Goal: Task Accomplishment & Management: Use online tool/utility

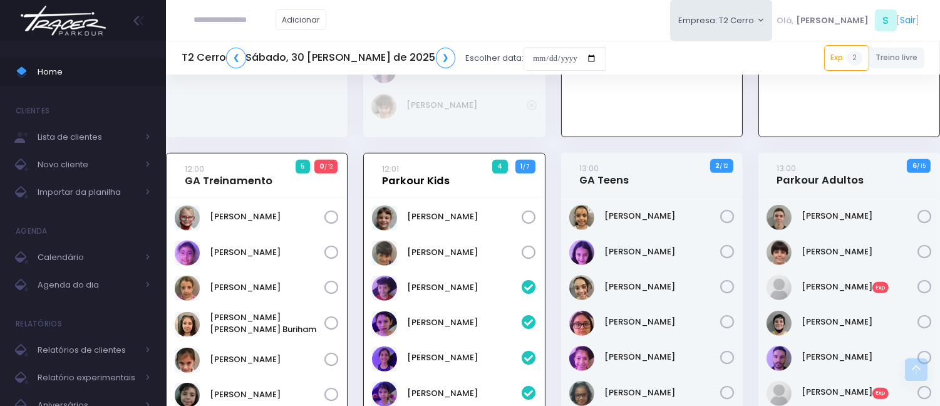
scroll to position [1472, 0]
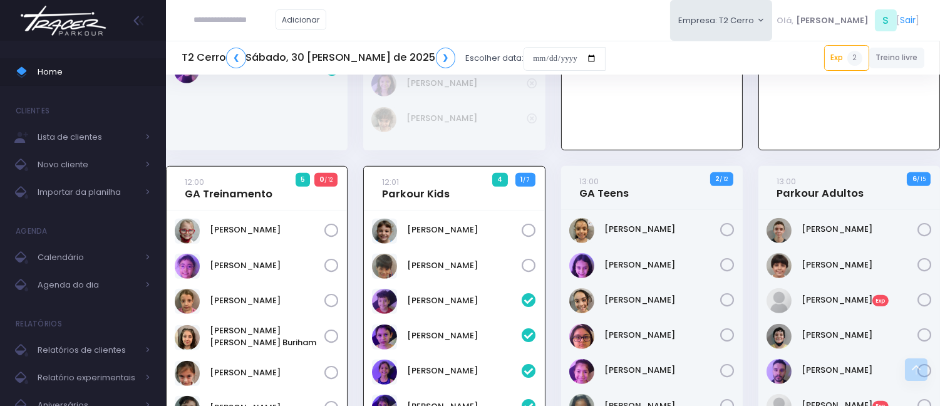
click at [270, 33] on div "Adicionar" at bounding box center [260, 20] width 157 height 40
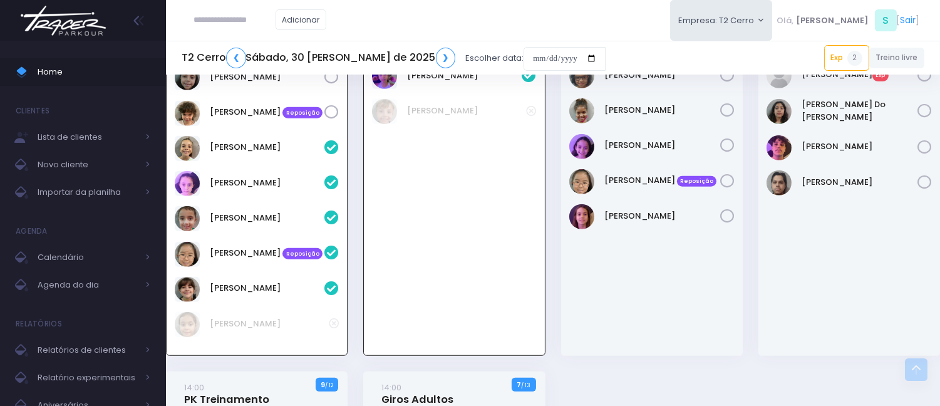
scroll to position [1828, 0]
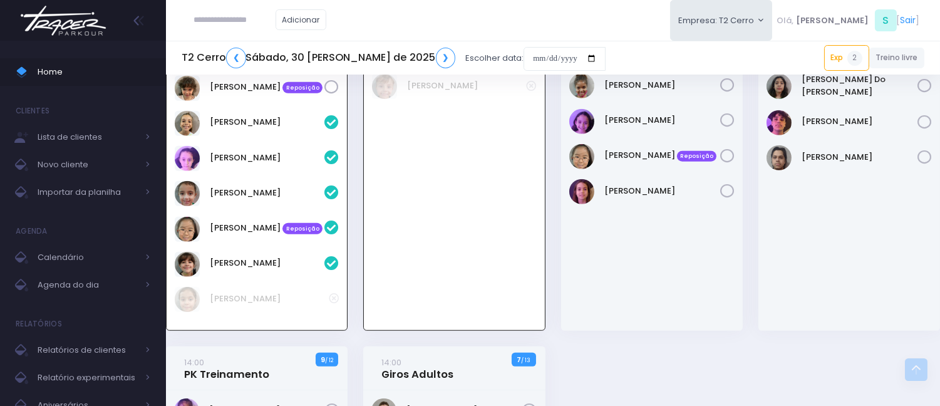
click at [242, 11] on input "text" at bounding box center [234, 20] width 81 height 24
type input "**********"
click input "submit" at bounding box center [0, 0] width 0 height 0
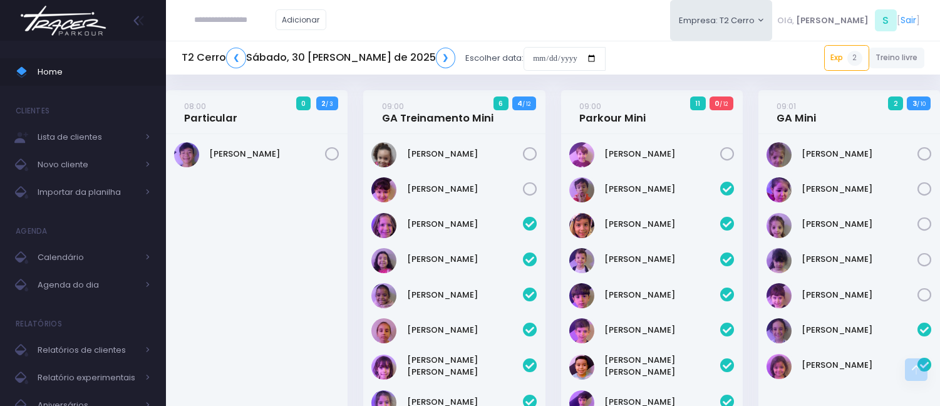
scroll to position [1530, 0]
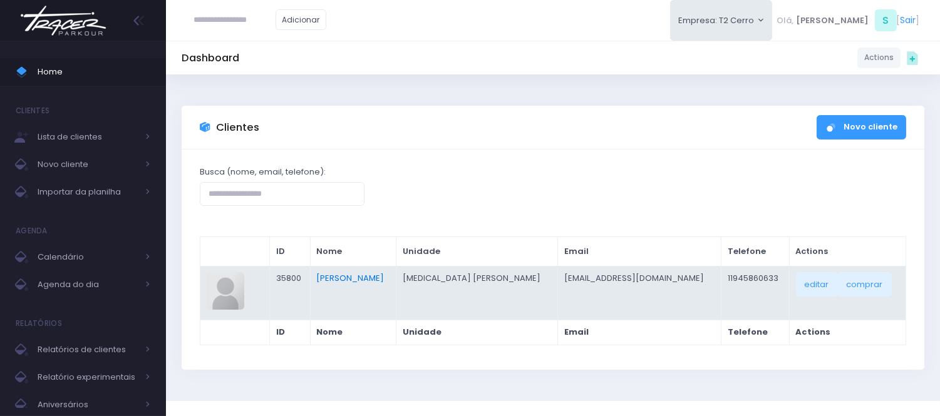
click at [355, 278] on link "Ricardo Yuri" at bounding box center [350, 278] width 68 height 12
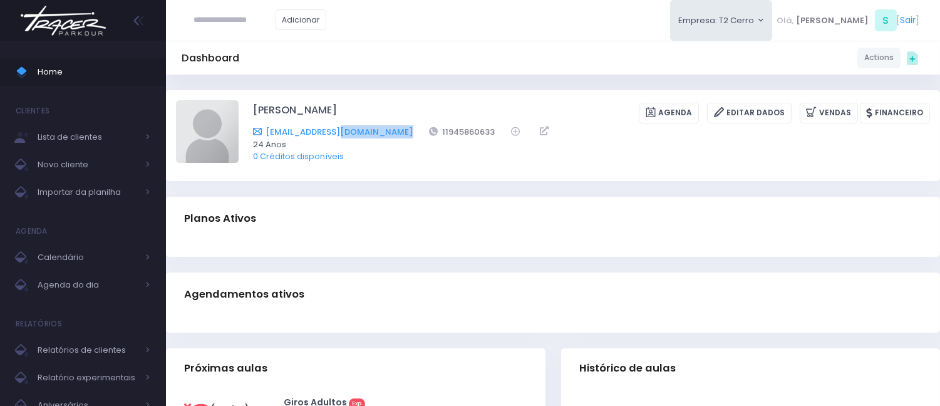
drag, startPoint x: 385, startPoint y: 127, endPoint x: 480, endPoint y: 121, distance: 94.7
click at [340, 128] on div "Ricadericardo@gmail.com 11945860633" at bounding box center [583, 131] width 660 height 13
click at [445, 163] on div "Ricardo Yuri Agenda Editar Dados Vendas Financeiro Ricadericardo@gmail.com 1194…" at bounding box center [591, 135] width 677 height 70
drag, startPoint x: 458, startPoint y: 128, endPoint x: 402, endPoint y: 127, distance: 56.3
click at [402, 127] on div "Ricadericardo@gmail.com 11945860633" at bounding box center [583, 131] width 660 height 13
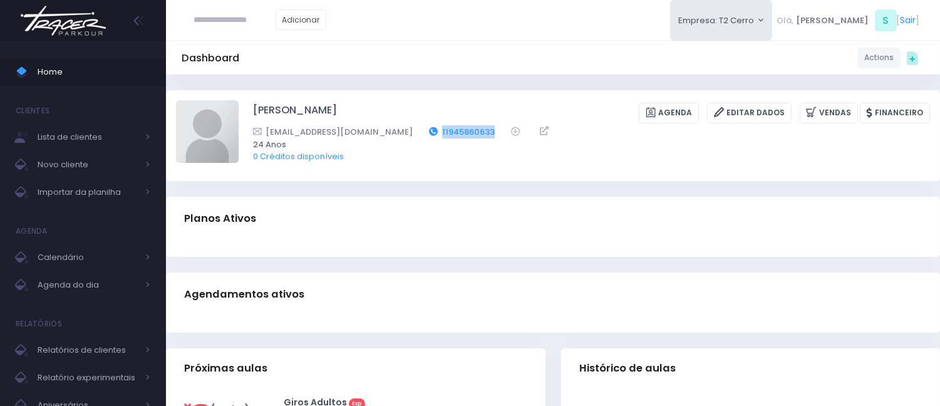
copy div "11945860633"
click at [104, 72] on span "Home" at bounding box center [94, 72] width 113 height 16
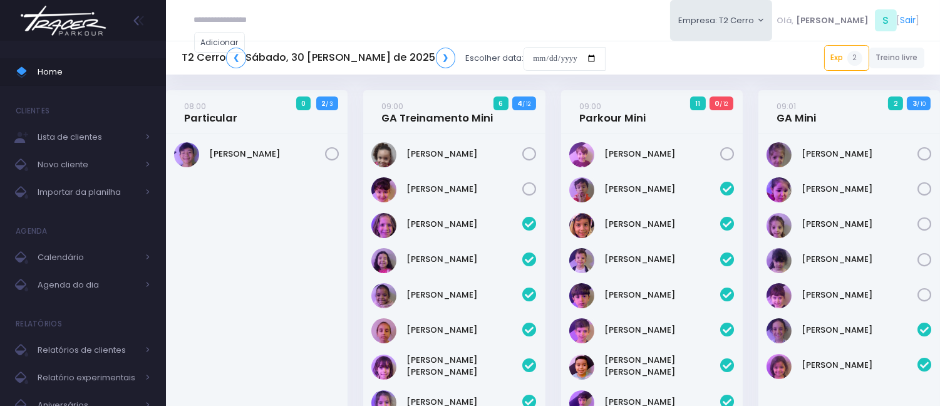
scroll to position [1623, 0]
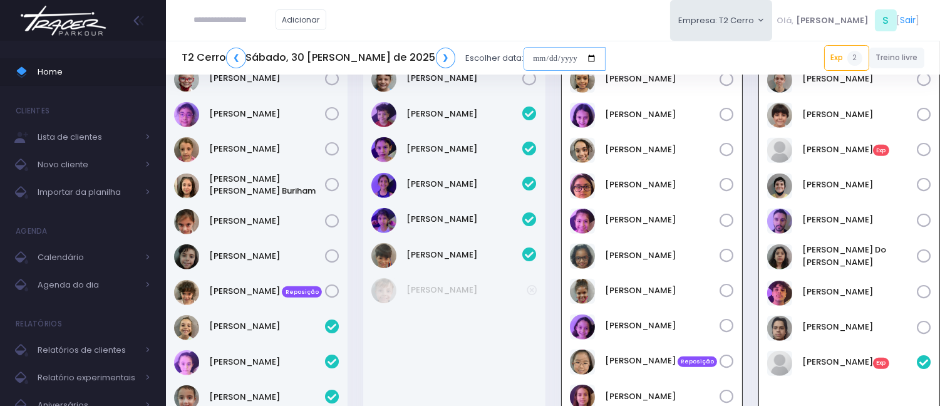
click at [523, 55] on input "date" at bounding box center [564, 59] width 82 height 24
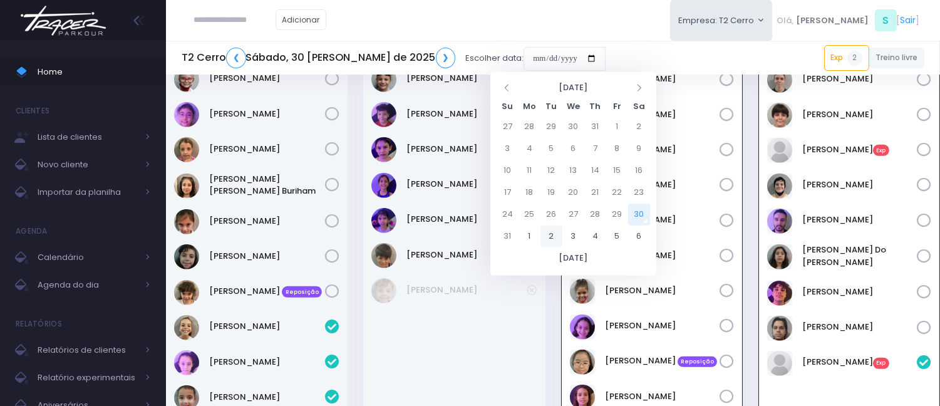
click at [553, 239] on td "2" at bounding box center [551, 236] width 22 height 22
type input "**********"
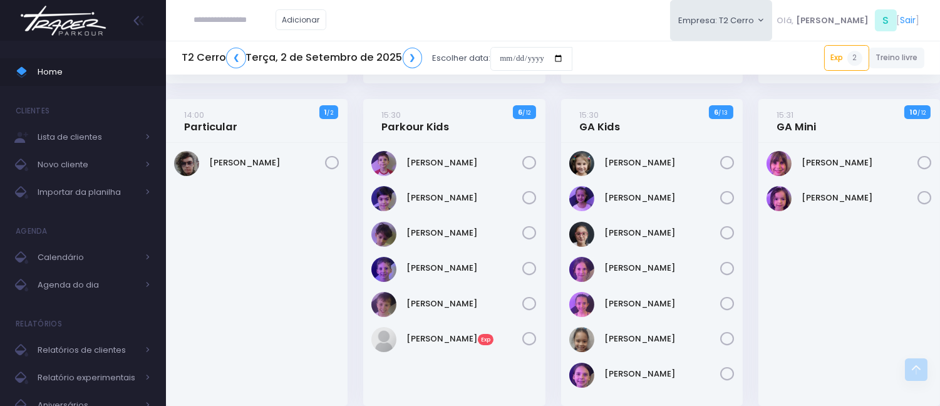
scroll to position [389, 0]
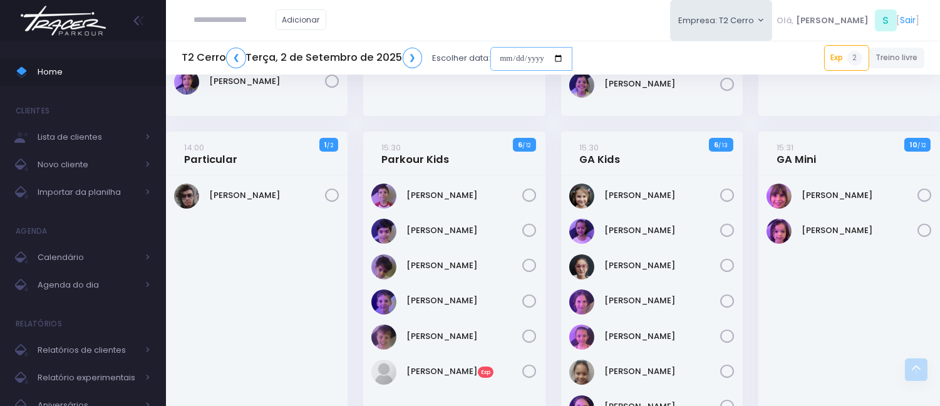
click at [493, 53] on input "date" at bounding box center [531, 59] width 82 height 24
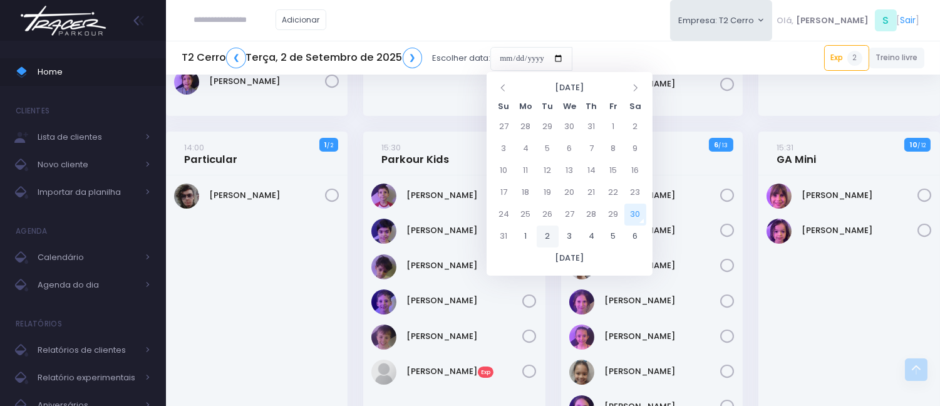
click at [545, 235] on td "2" at bounding box center [548, 236] width 22 height 22
type input "**********"
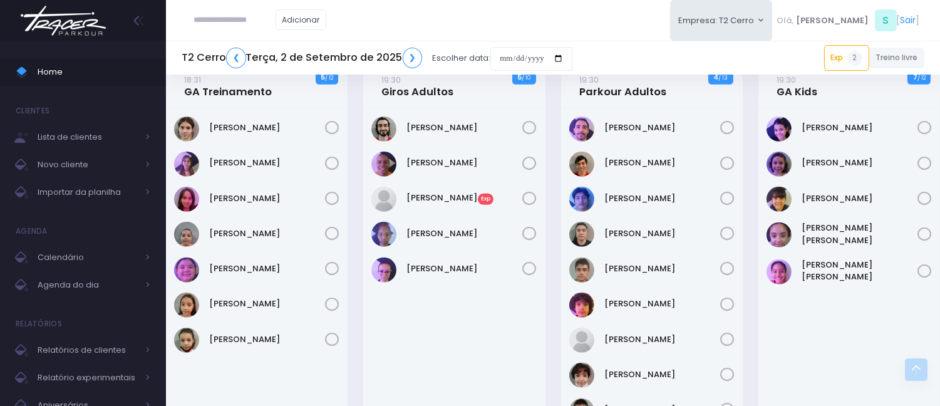
scroll to position [1669, 0]
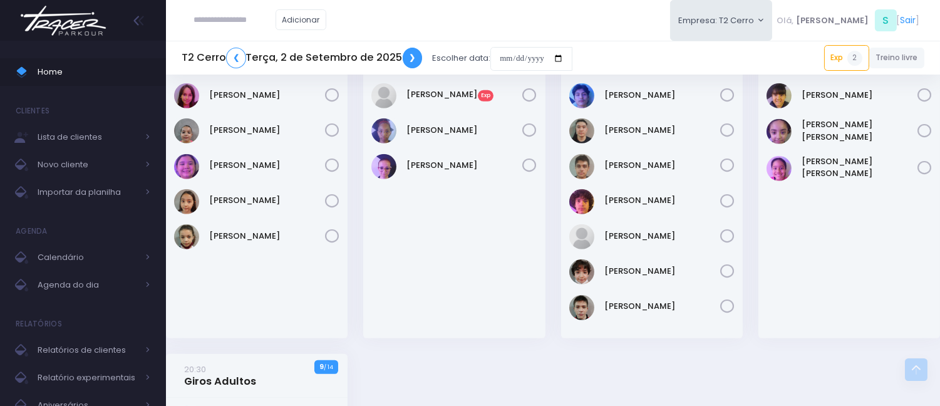
click at [404, 60] on link "❯" at bounding box center [413, 58] width 20 height 21
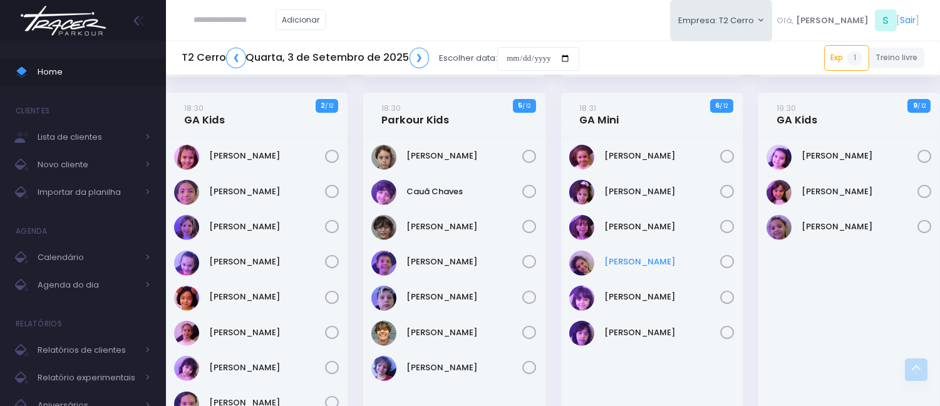
scroll to position [835, 0]
